Goal: Navigation & Orientation: Find specific page/section

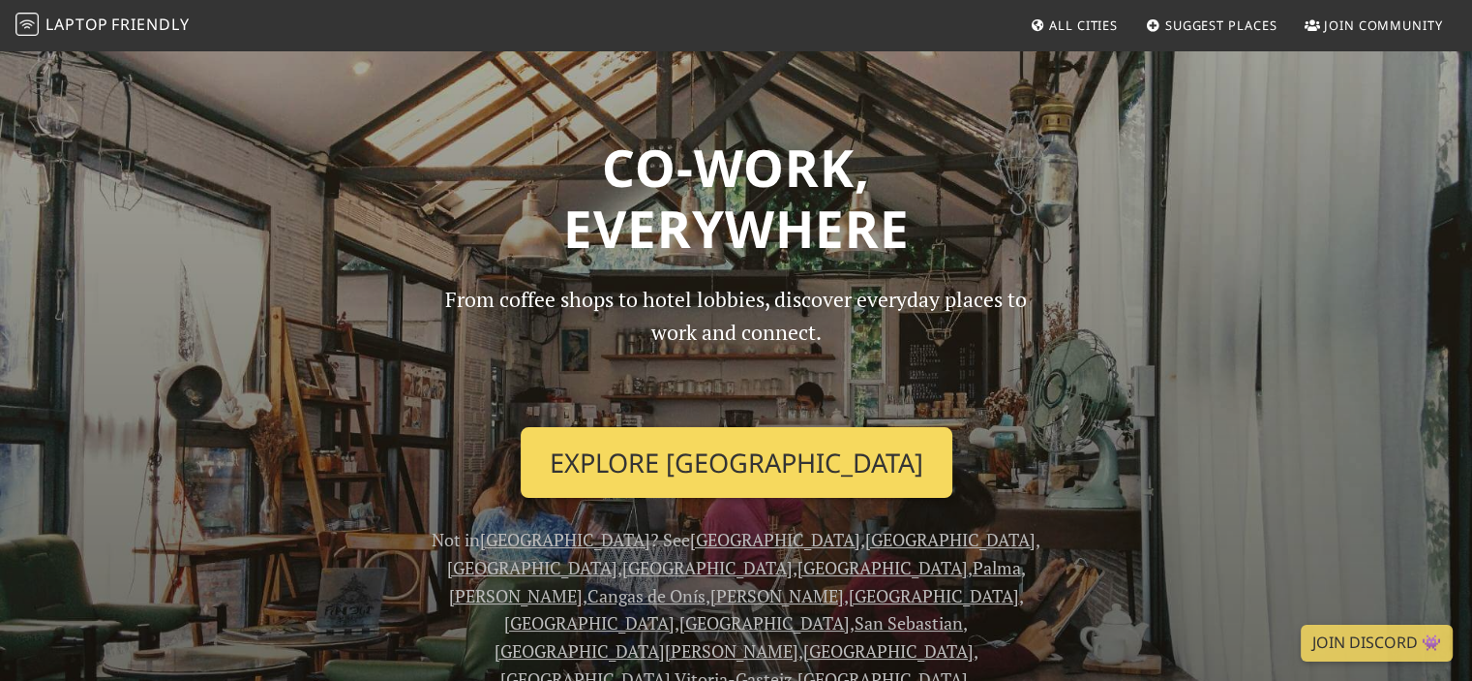
click at [739, 446] on link "Explore Bilbao" at bounding box center [737, 463] width 432 height 72
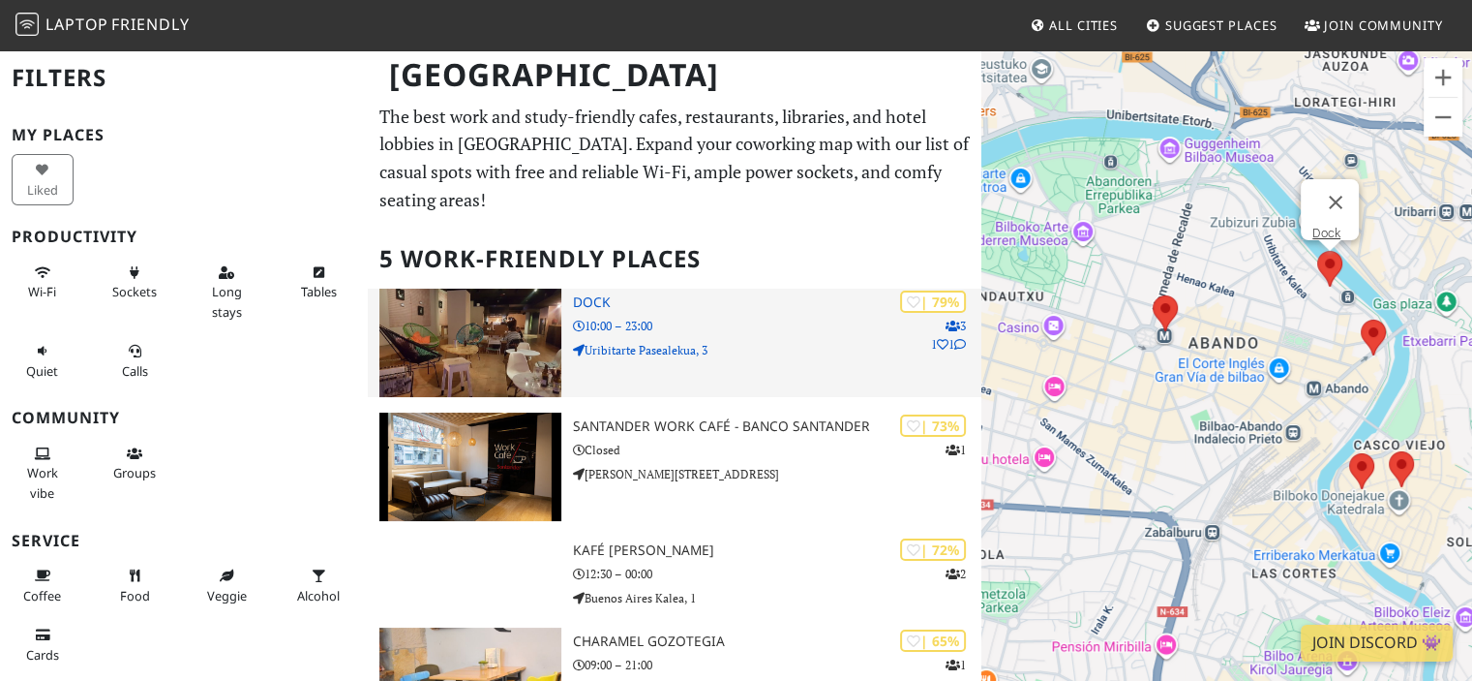
click at [739, 317] on p "10:00 – 23:00" at bounding box center [778, 326] width 410 height 18
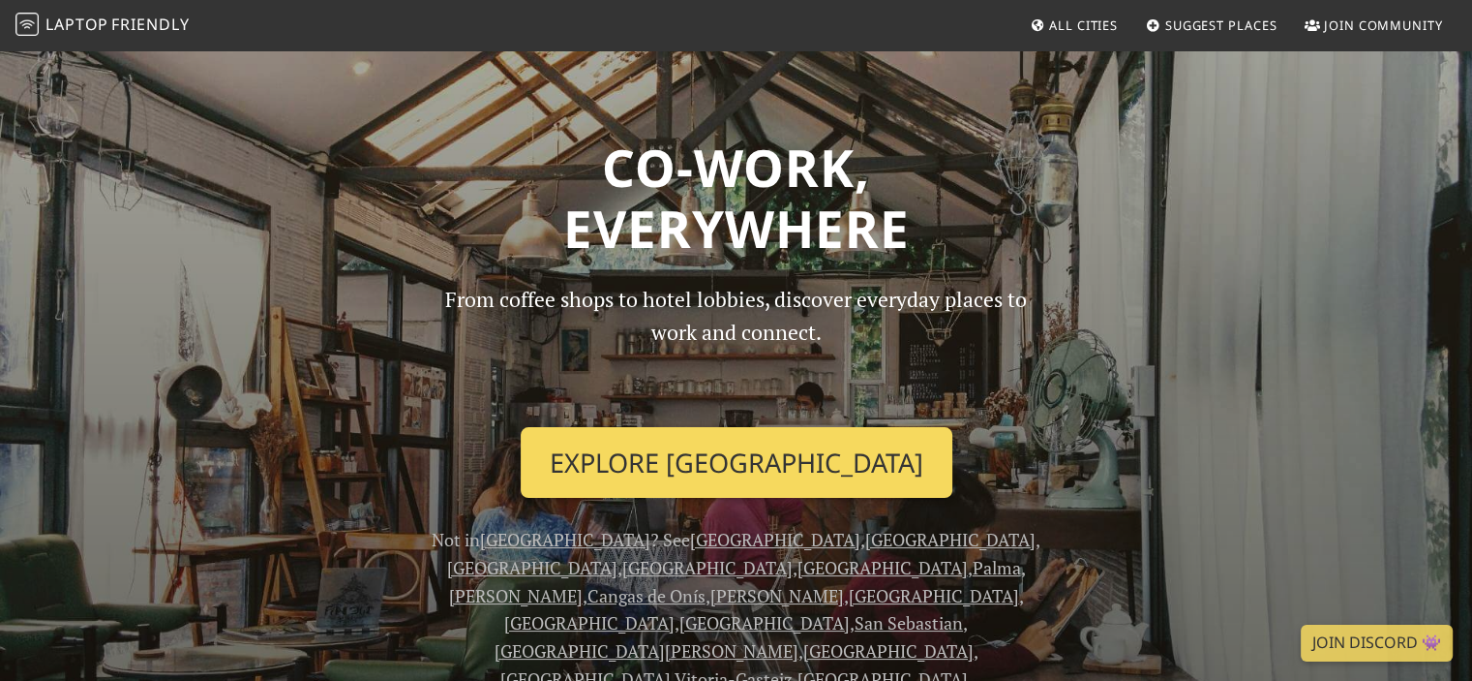
click at [777, 458] on link "Explore Bilbao" at bounding box center [737, 463] width 432 height 72
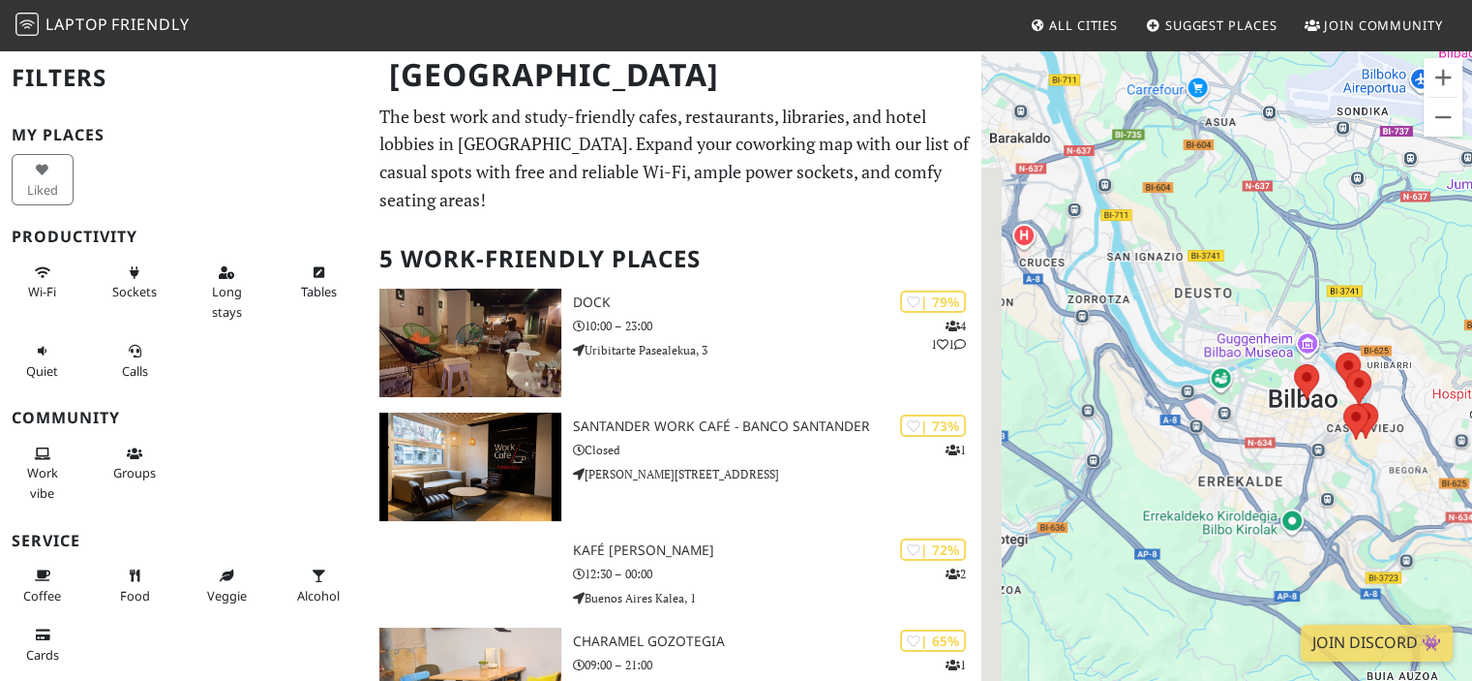
drag, startPoint x: 1080, startPoint y: 288, endPoint x: 1241, endPoint y: 365, distance: 178.0
click at [1241, 365] on div at bounding box center [1227, 388] width 491 height 681
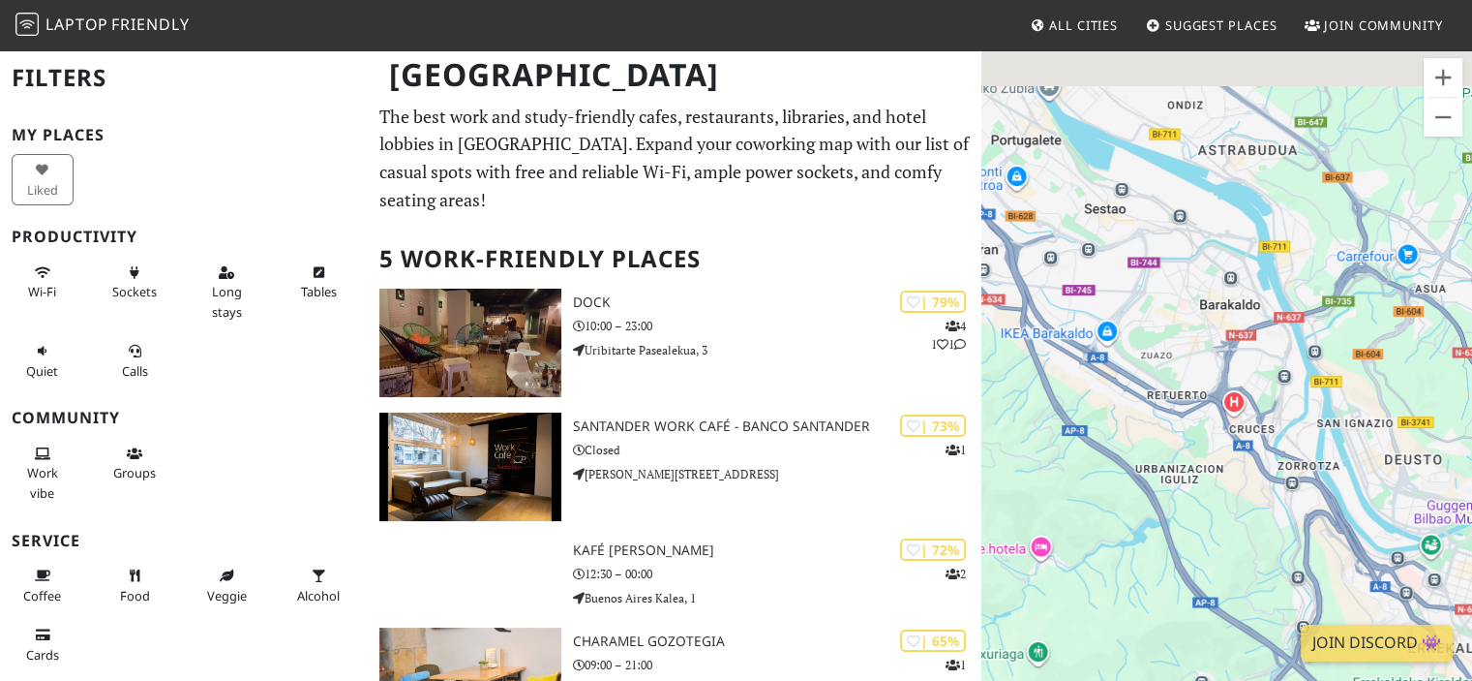
drag, startPoint x: 1173, startPoint y: 290, endPoint x: 1295, endPoint y: 382, distance: 152.8
click at [1295, 382] on div at bounding box center [1227, 388] width 491 height 681
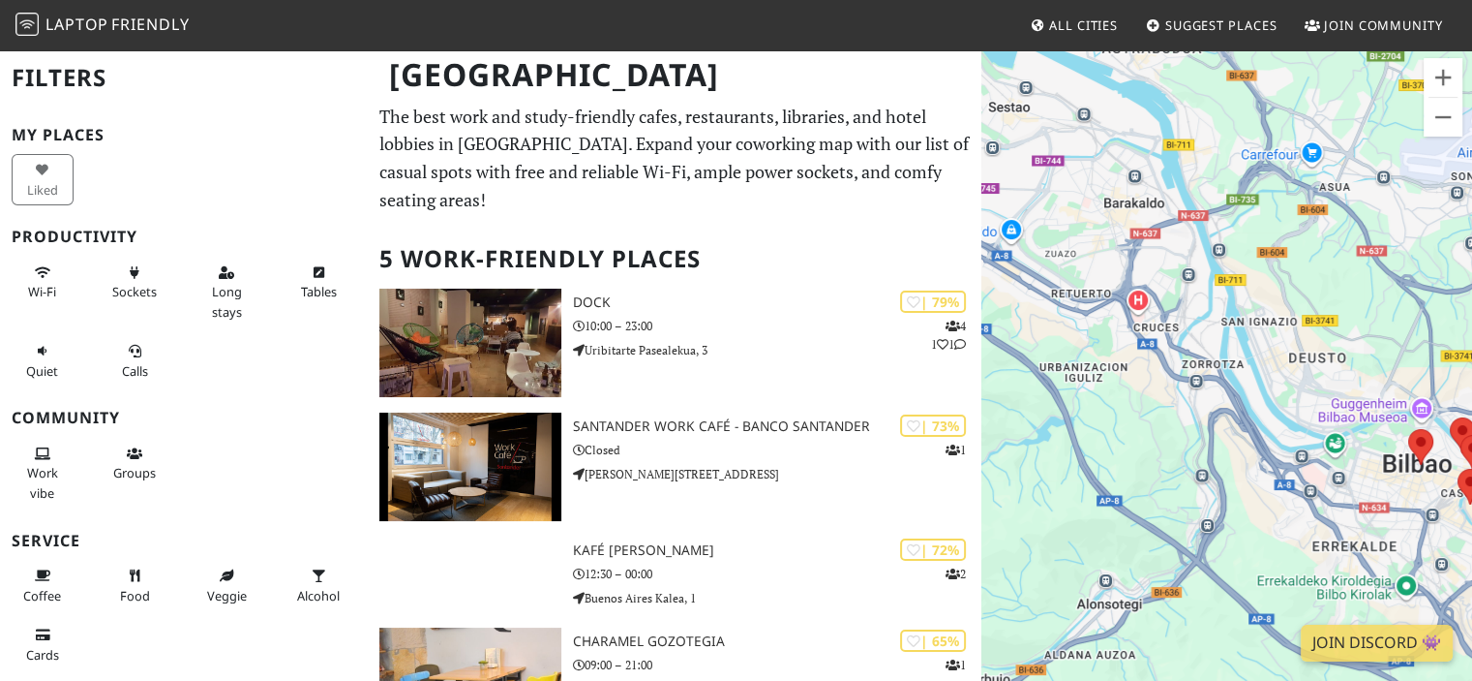
drag, startPoint x: 1218, startPoint y: 361, endPoint x: 1111, endPoint y: 253, distance: 152.0
click at [1111, 253] on div at bounding box center [1227, 388] width 491 height 681
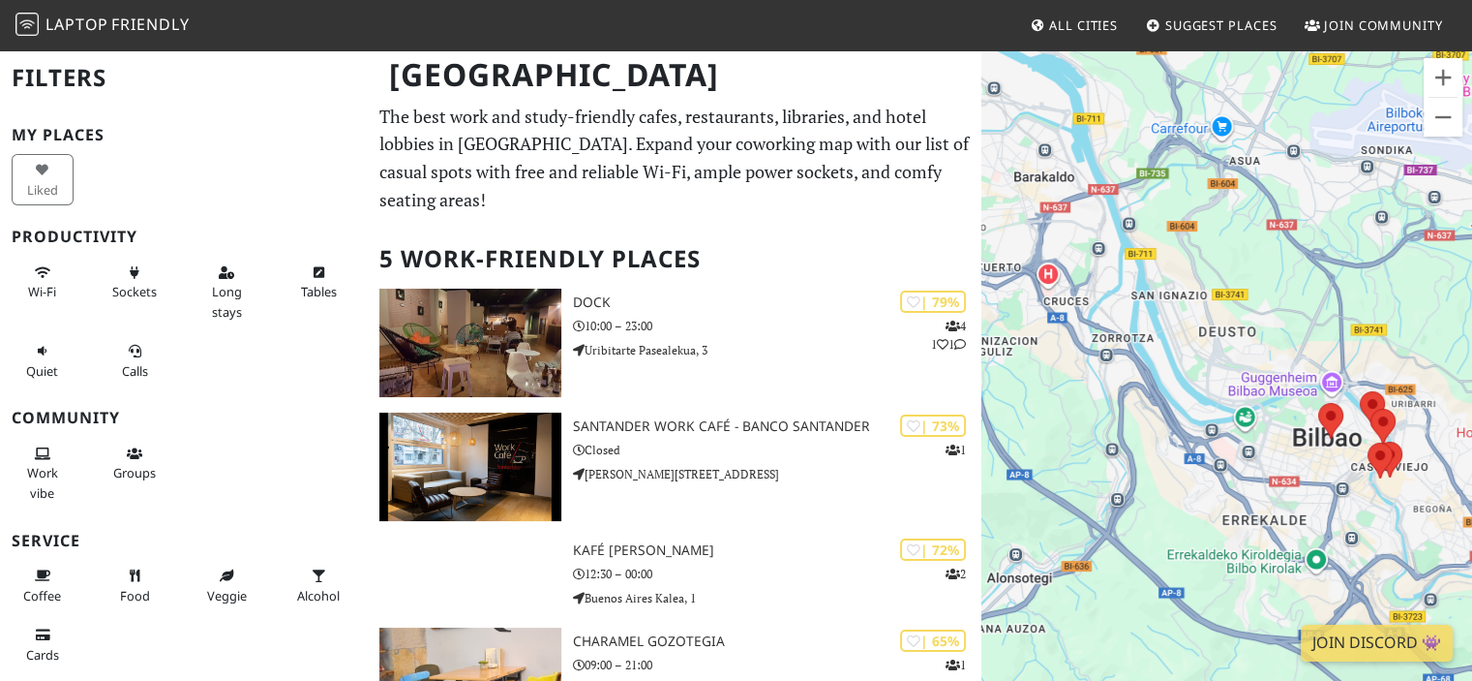
drag, startPoint x: 1340, startPoint y: 398, endPoint x: 1212, endPoint y: 375, distance: 129.9
click at [1212, 375] on div at bounding box center [1227, 388] width 491 height 681
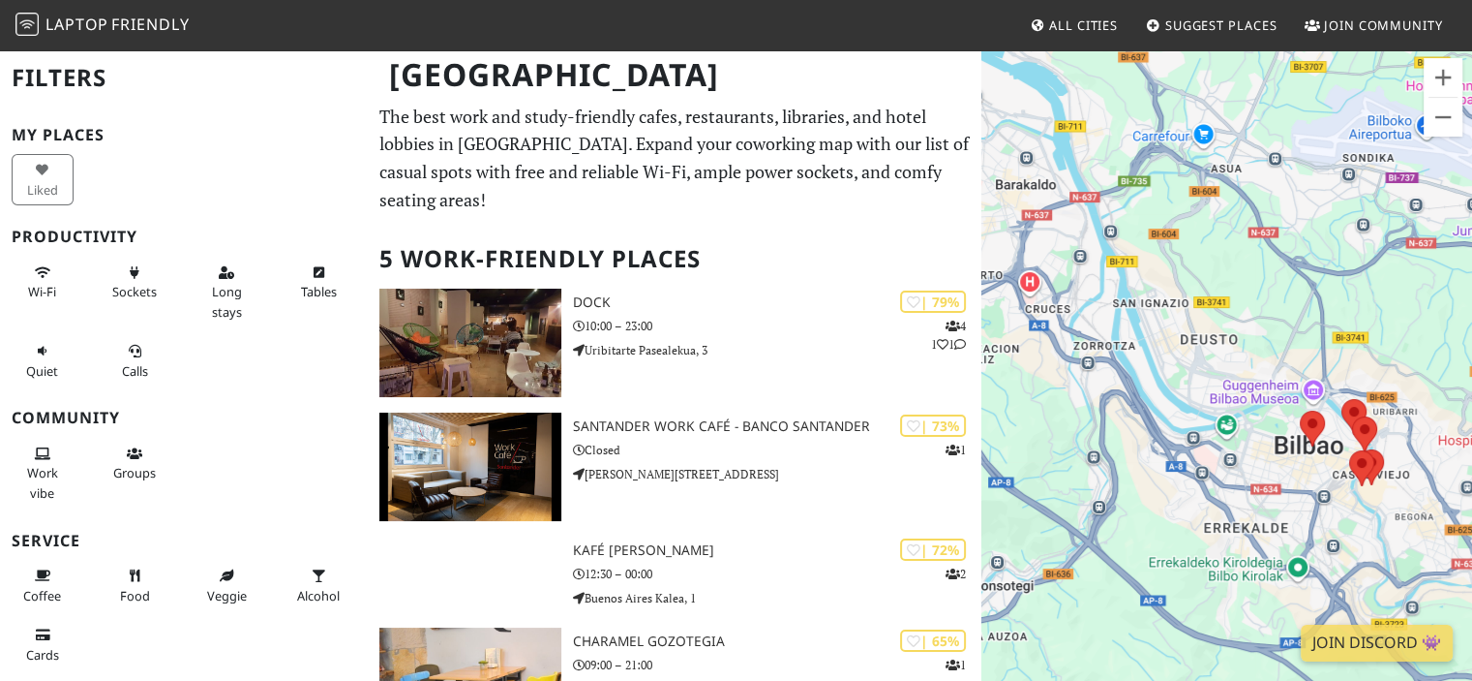
click at [1290, 374] on div at bounding box center [1227, 388] width 491 height 681
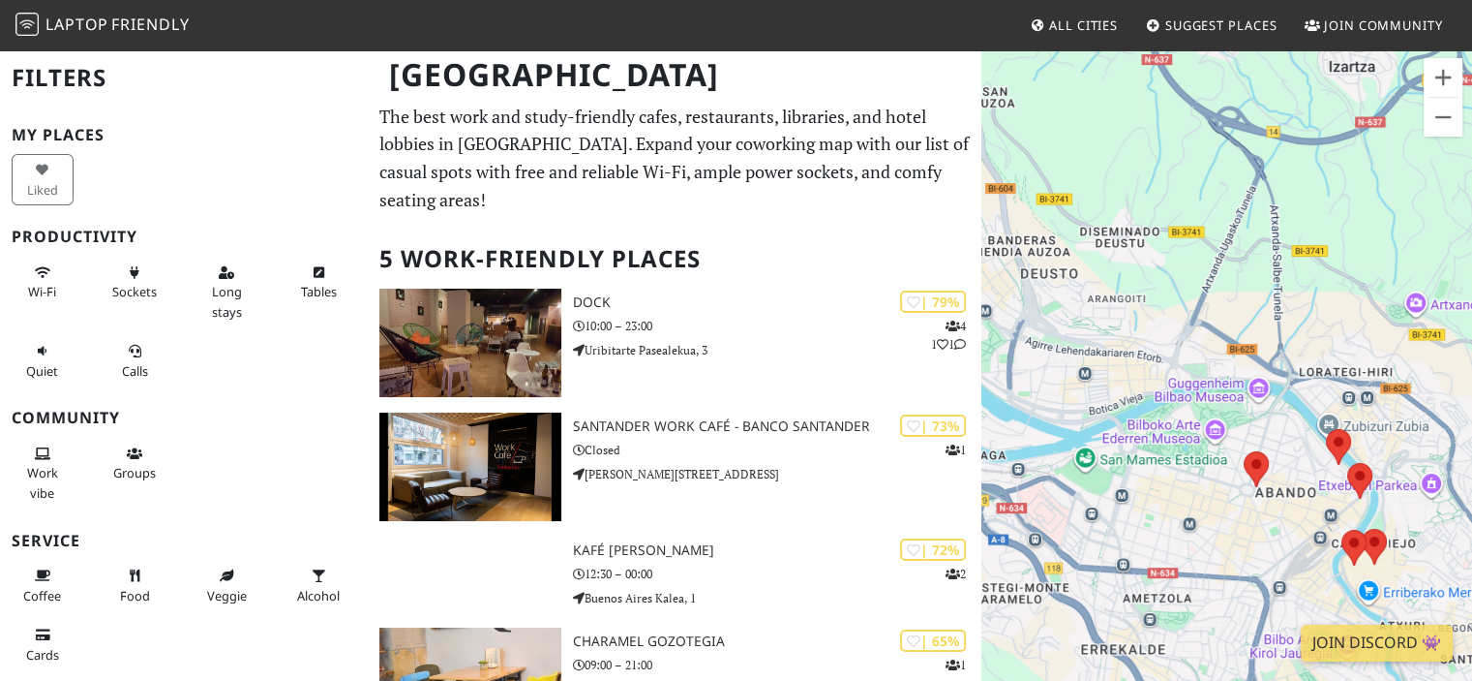
drag, startPoint x: 1359, startPoint y: 393, endPoint x: 1214, endPoint y: 342, distance: 154.0
click at [1214, 342] on div at bounding box center [1227, 388] width 491 height 681
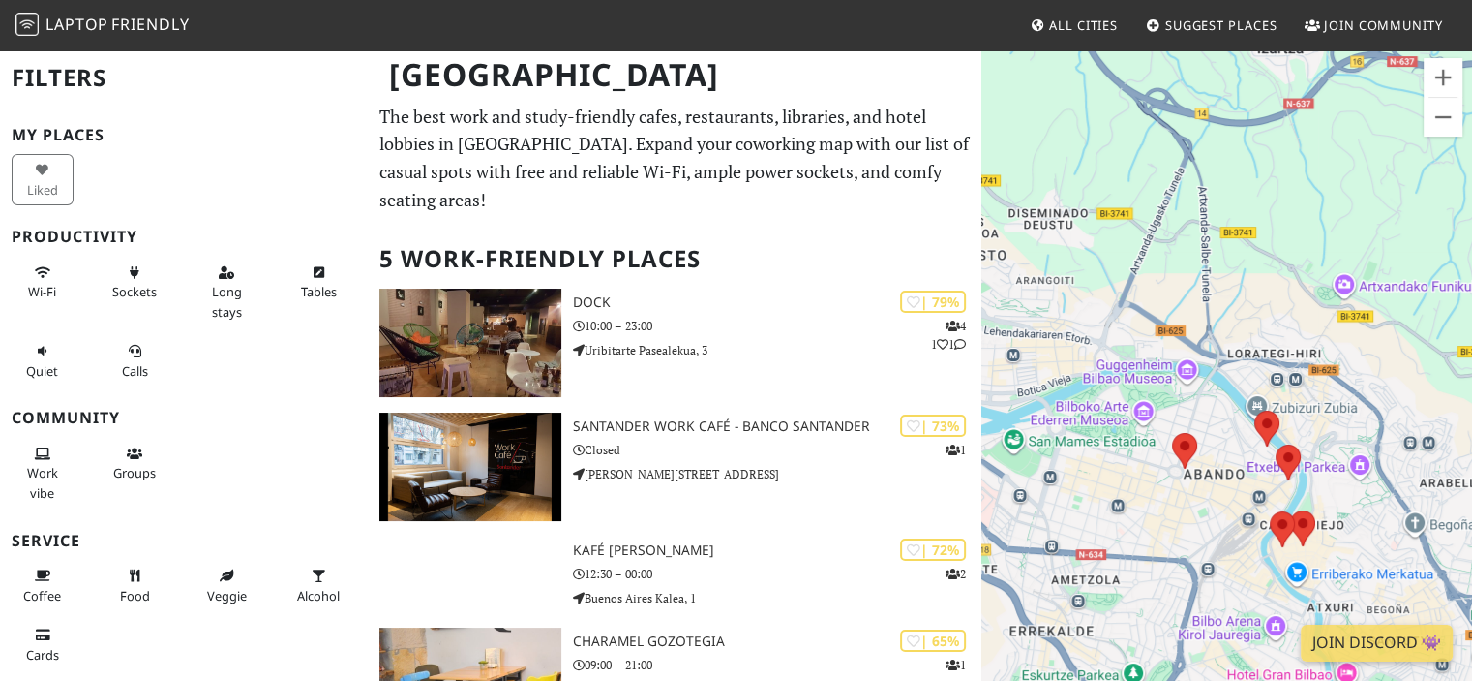
click at [1306, 394] on div at bounding box center [1227, 388] width 491 height 681
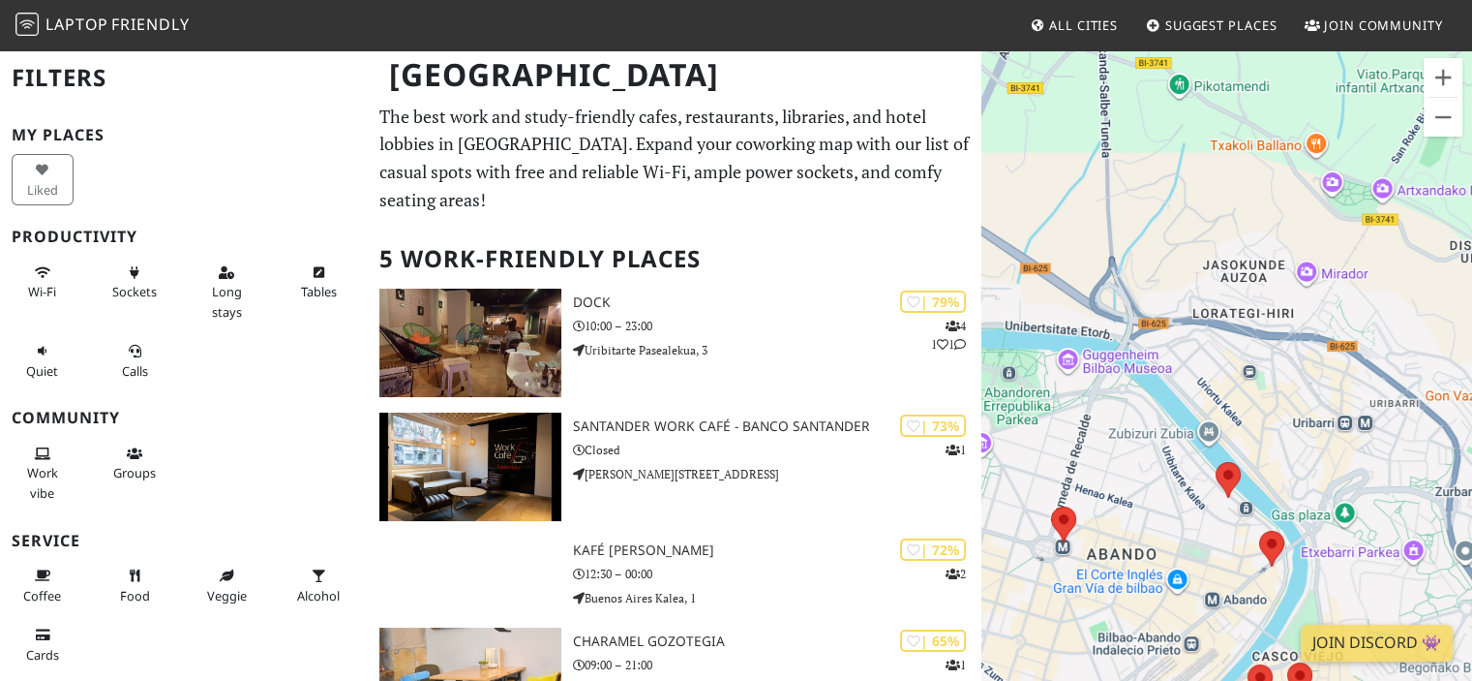
click at [1276, 401] on div at bounding box center [1227, 388] width 491 height 681
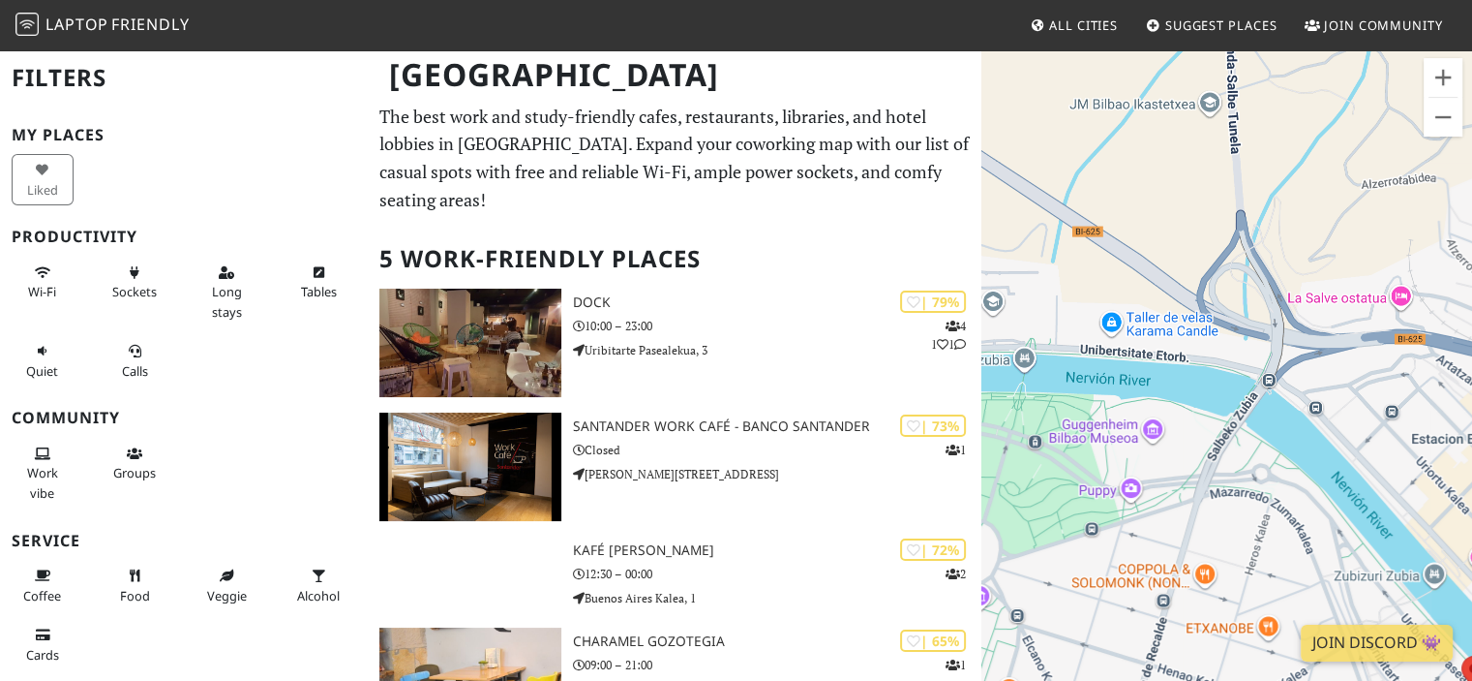
drag, startPoint x: 1092, startPoint y: 288, endPoint x: 1398, endPoint y: 386, distance: 321.2
click at [1398, 386] on div at bounding box center [1227, 388] width 491 height 681
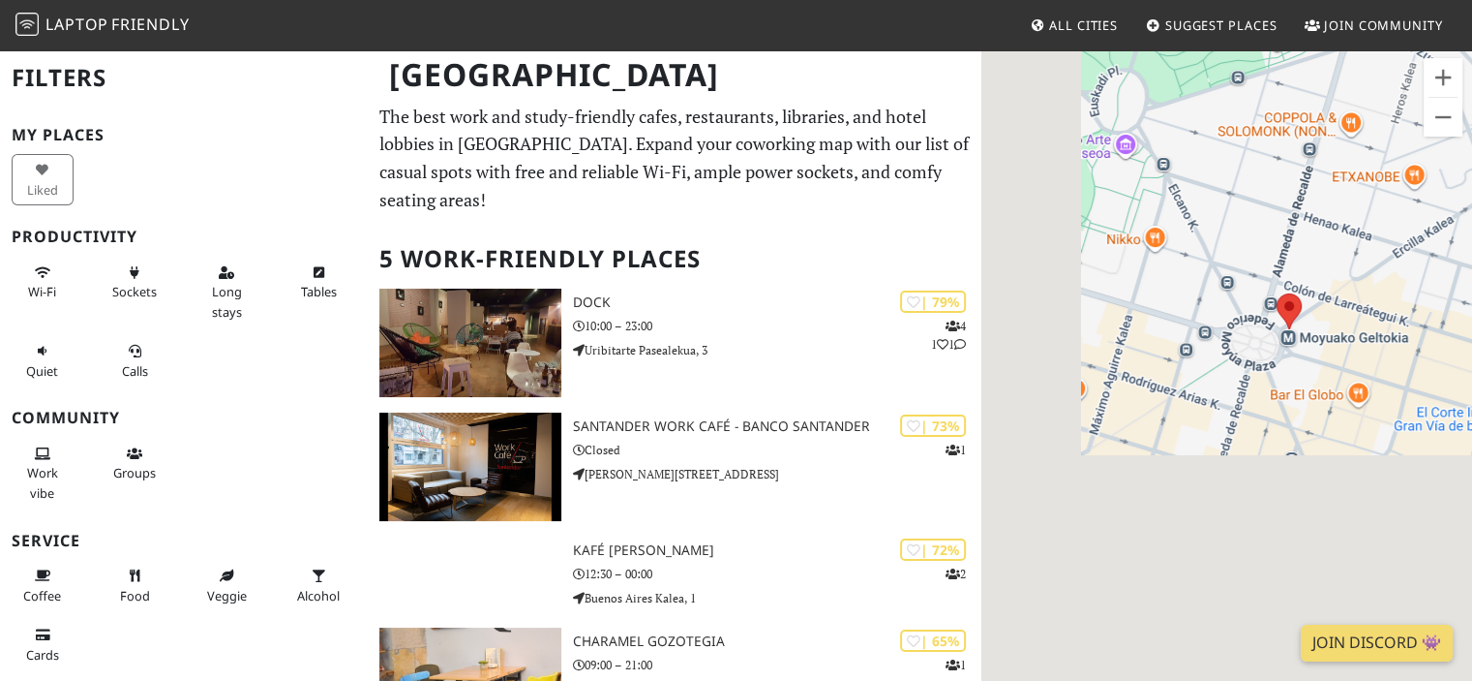
drag, startPoint x: 1298, startPoint y: 493, endPoint x: 1444, endPoint y: 42, distance: 474.2
click at [1444, 42] on body "Laptop Friendly All Cities Suggest Places Join Community [GEOGRAPHIC_DATA] Filt…" at bounding box center [736, 340] width 1472 height 681
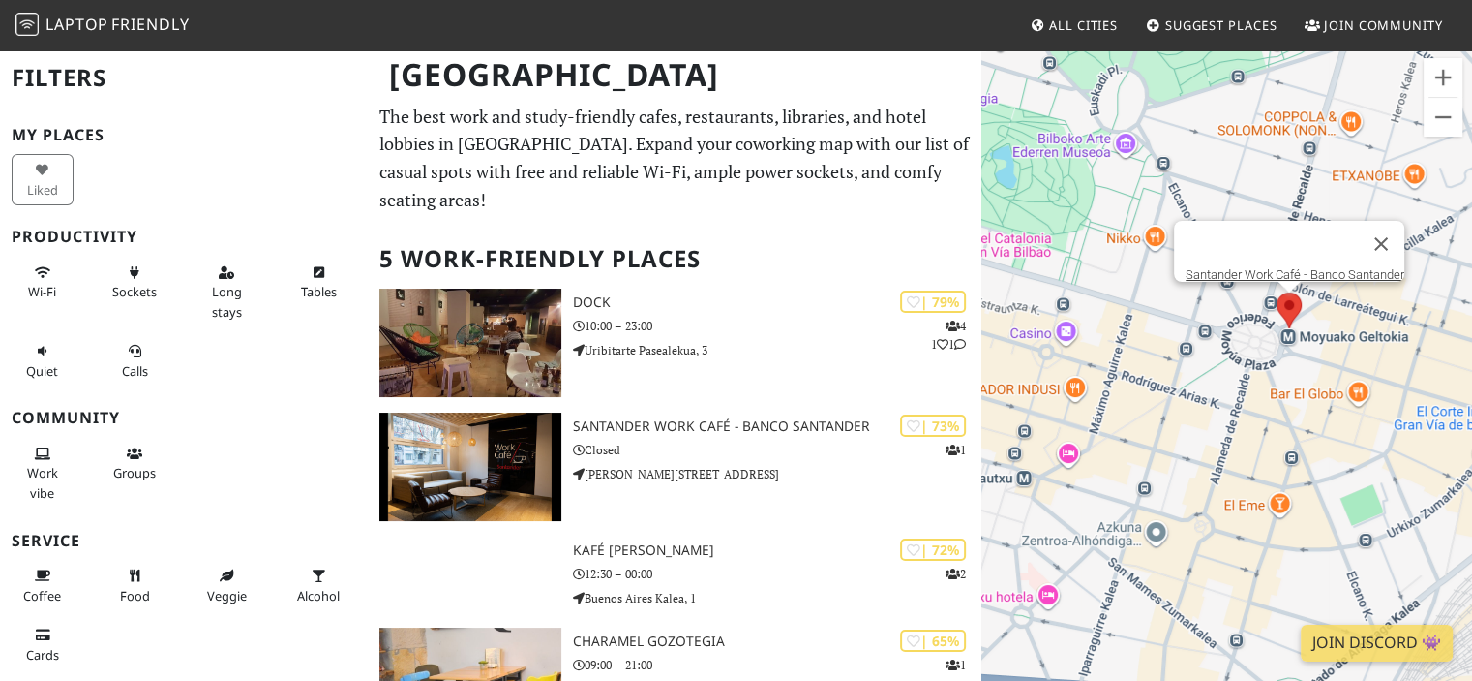
click at [1277, 292] on area at bounding box center [1277, 292] width 0 height 0
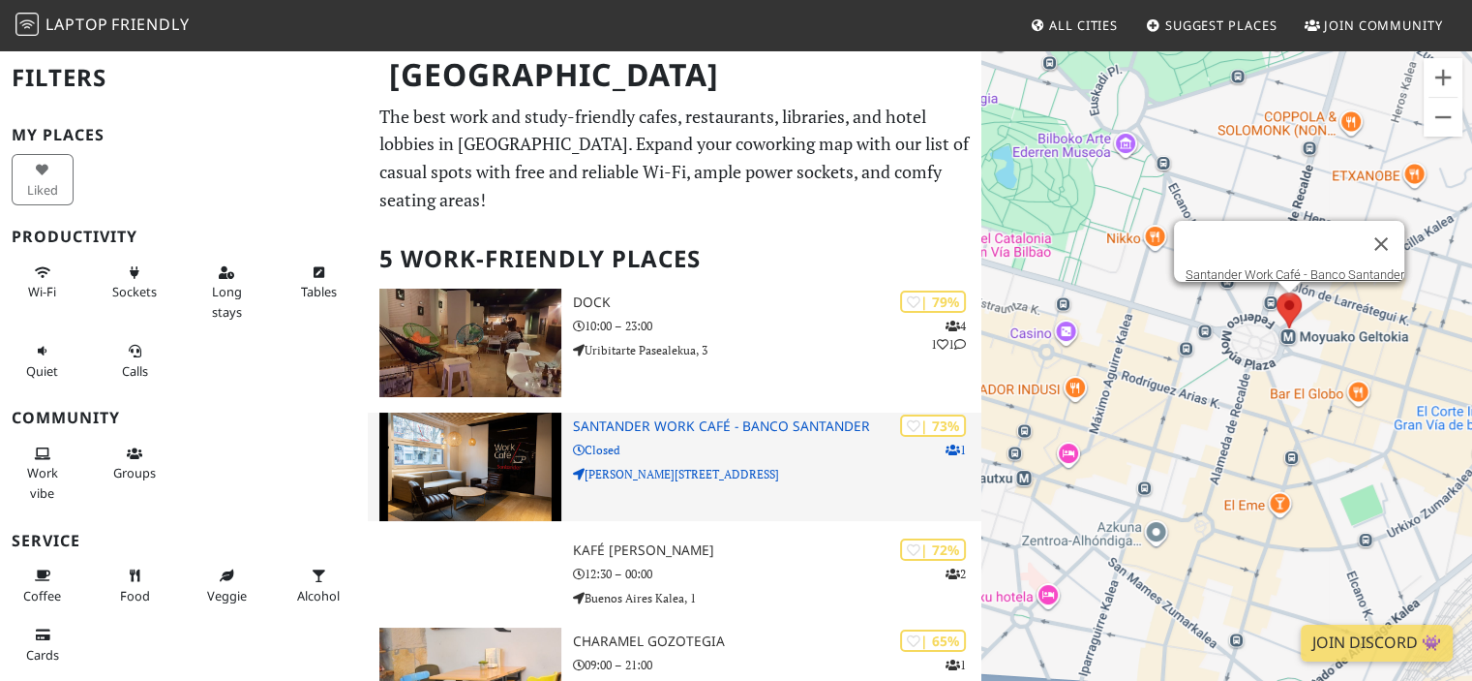
click at [759, 418] on h3 "Santander Work Café - Banco Santander" at bounding box center [778, 426] width 410 height 16
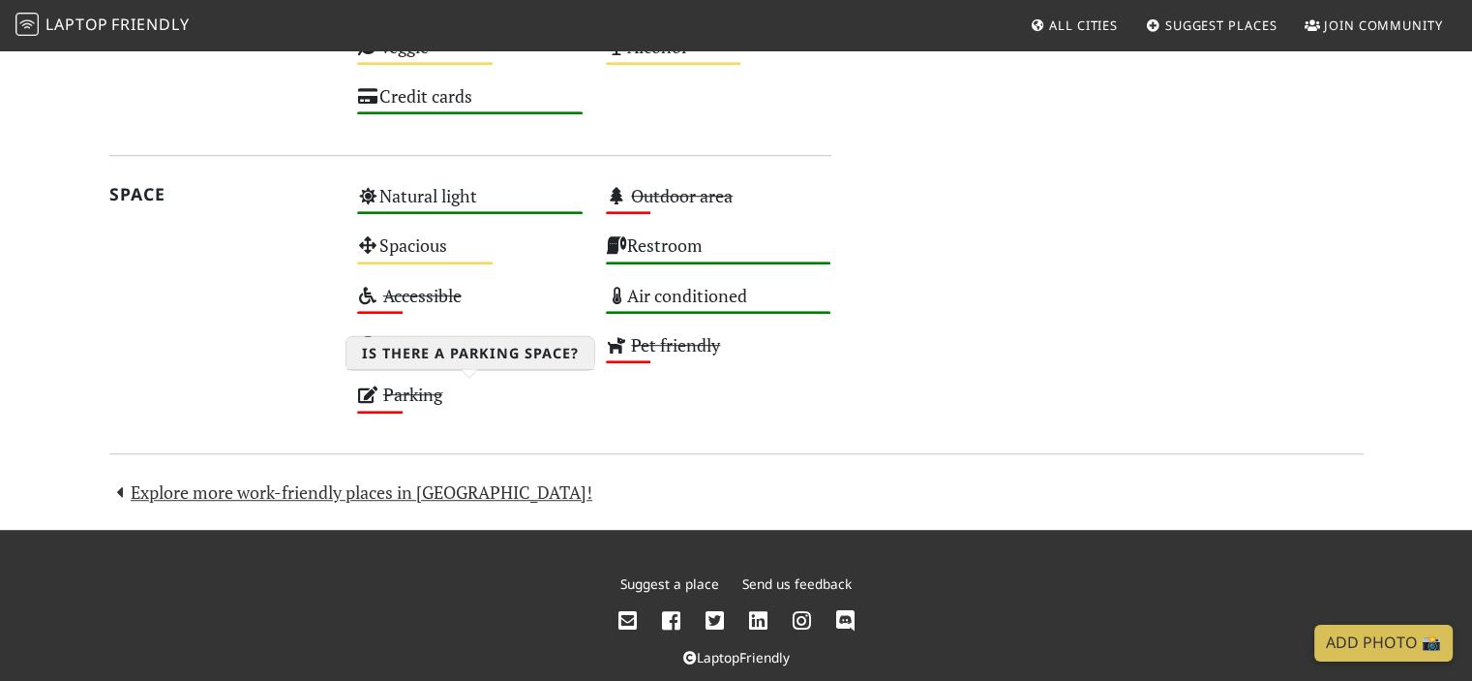
scroll to position [1146, 0]
